Goal: Task Accomplishment & Management: Use online tool/utility

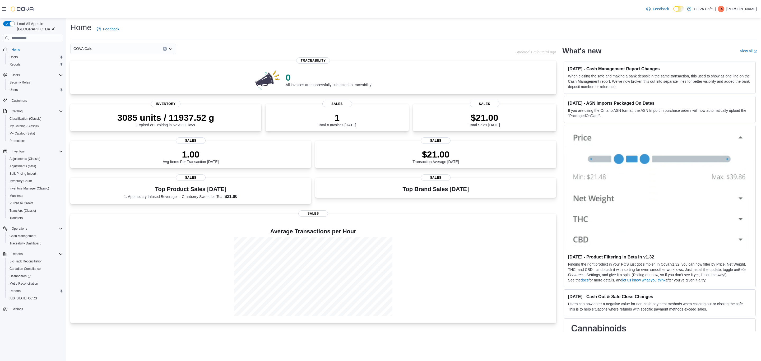
click at [38, 185] on button "Inventory Manager (Classic)" at bounding box center [35, 188] width 60 height 7
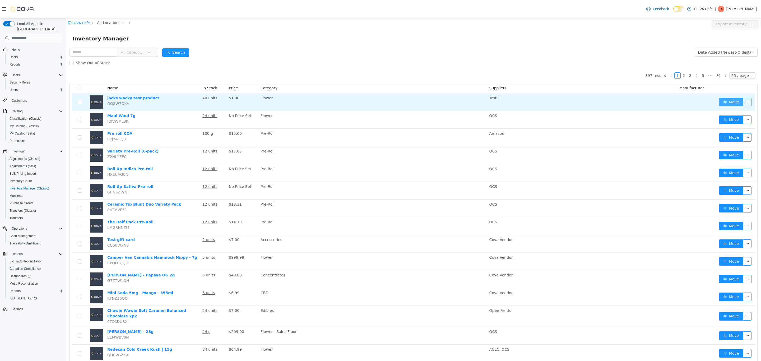
click at [730, 102] on button "Move" at bounding box center [731, 102] width 24 height 8
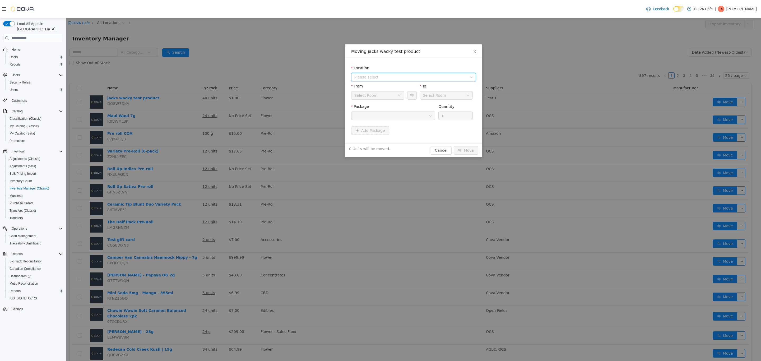
click at [387, 75] on span "Please select" at bounding box center [410, 76] width 112 height 5
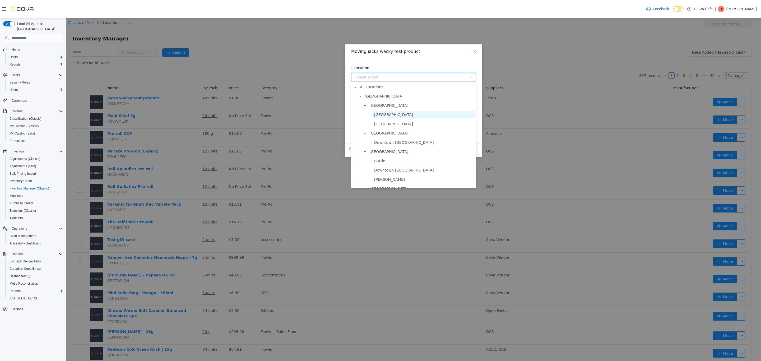
click at [384, 114] on span "[GEOGRAPHIC_DATA]" at bounding box center [393, 114] width 39 height 4
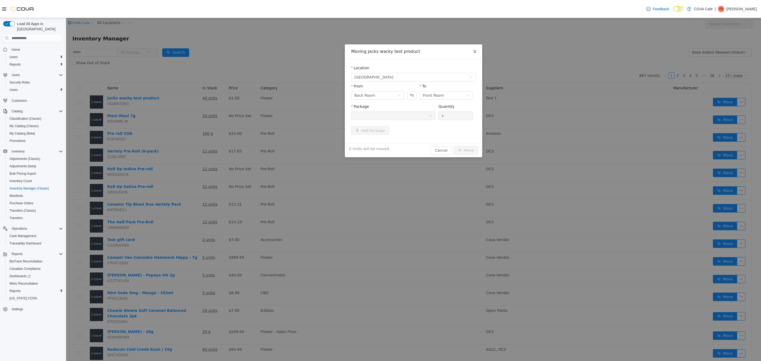
click at [475, 52] on icon "icon: close" at bounding box center [474, 51] width 4 height 4
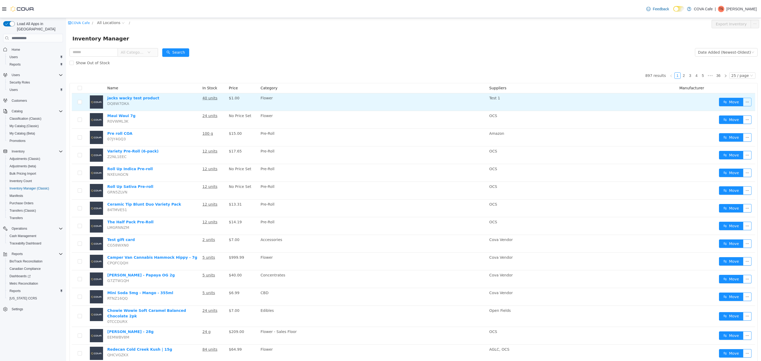
click at [743, 101] on button "button" at bounding box center [747, 102] width 8 height 8
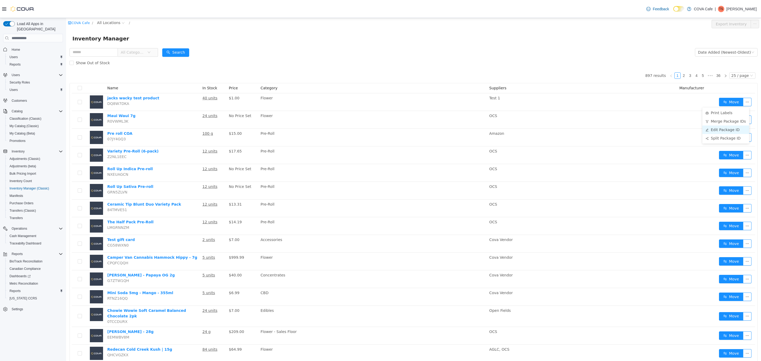
click at [733, 129] on li "Edit Package ID" at bounding box center [725, 129] width 47 height 8
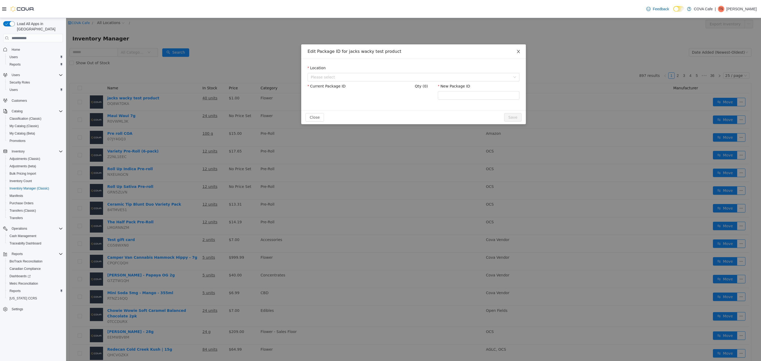
click at [518, 48] on span "Close" at bounding box center [518, 51] width 15 height 15
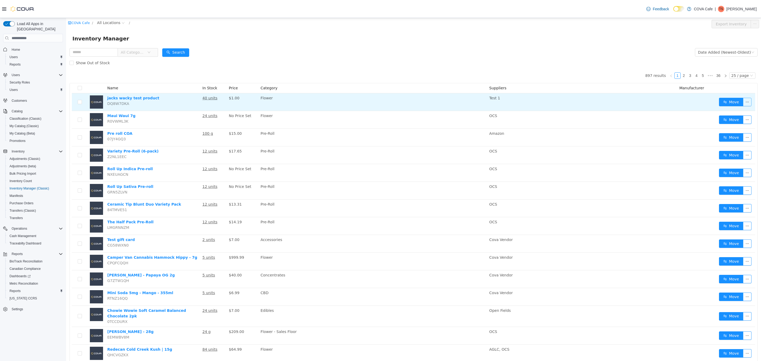
click at [743, 102] on button "button" at bounding box center [747, 102] width 8 height 8
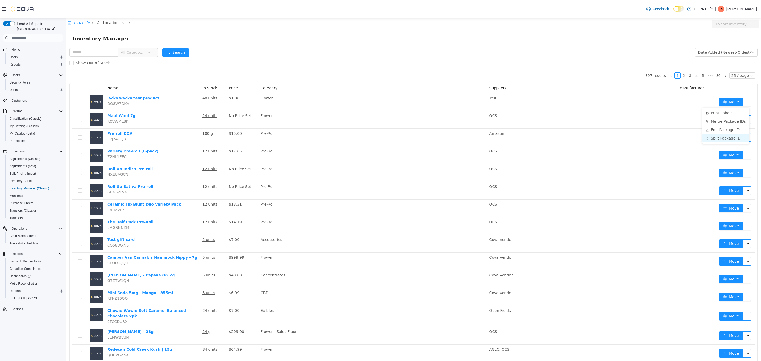
click at [735, 137] on li "Split Package ID" at bounding box center [725, 138] width 47 height 8
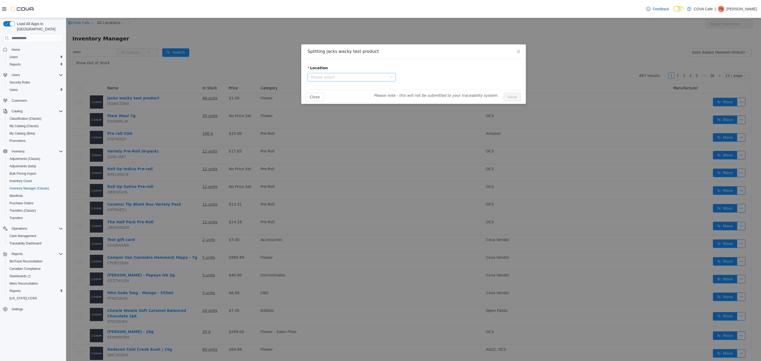
click at [342, 75] on span "Please select" at bounding box center [349, 76] width 76 height 5
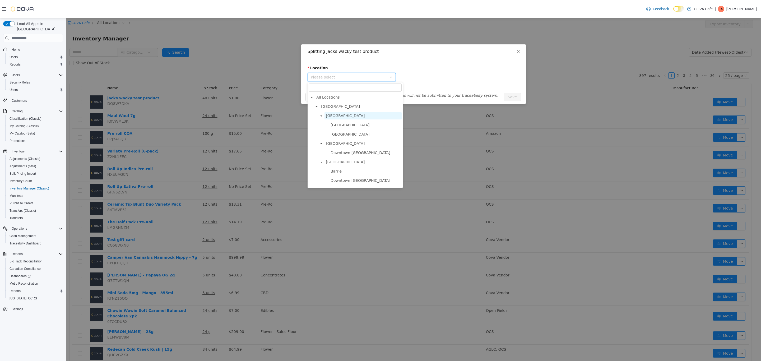
click at [336, 115] on span "[GEOGRAPHIC_DATA]" at bounding box center [345, 116] width 39 height 4
click at [340, 127] on span "[GEOGRAPHIC_DATA]" at bounding box center [365, 124] width 72 height 7
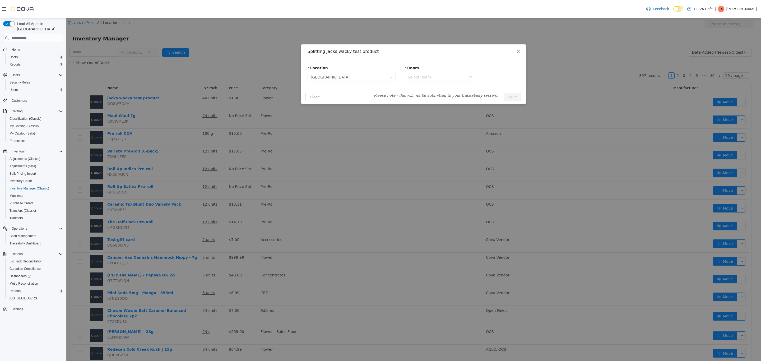
click at [443, 72] on div "Room" at bounding box center [440, 69] width 71 height 8
click at [447, 81] on div "Select Room" at bounding box center [438, 77] width 61 height 8
click at [430, 92] on li "Back Room" at bounding box center [439, 96] width 71 height 8
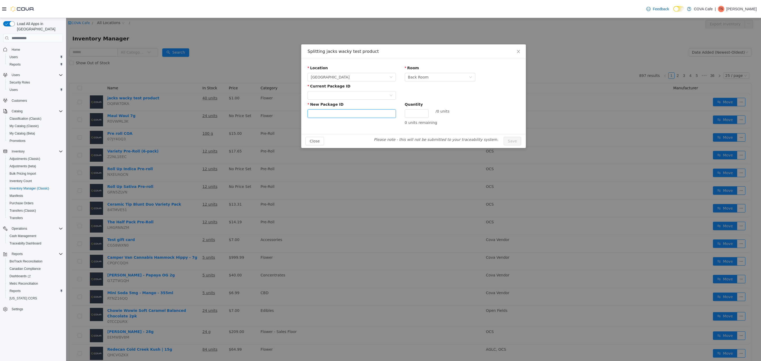
click at [356, 115] on input "New Package ID" at bounding box center [351, 113] width 88 height 8
drag, startPoint x: 403, startPoint y: 109, endPoint x: 408, endPoint y: 111, distance: 5.1
click at [404, 109] on div "New Package ID Quantity / 0 units" at bounding box center [413, 111] width 212 height 18
click at [414, 113] on input "Quantity" at bounding box center [416, 114] width 23 height 8
click at [517, 50] on icon "icon: close" at bounding box center [518, 51] width 4 height 4
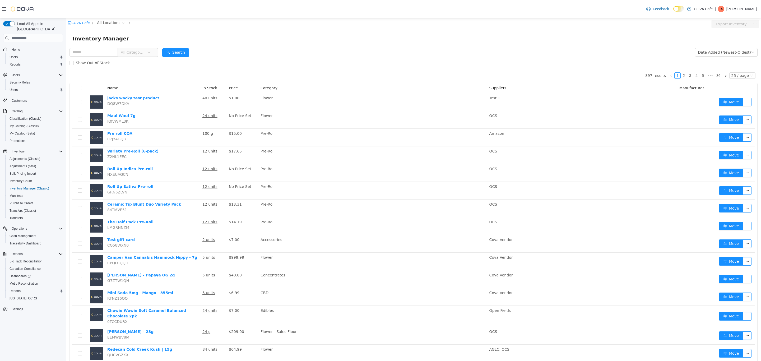
click at [743, 7] on p "[PERSON_NAME]" at bounding box center [741, 9] width 30 height 6
click at [728, 54] on span "Sign Out" at bounding box center [722, 54] width 14 height 5
